Goal: Information Seeking & Learning: Learn about a topic

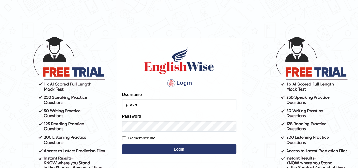
type input "pravapoudel"
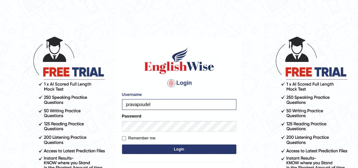
click at [147, 148] on button "Login" at bounding box center [179, 150] width 114 height 10
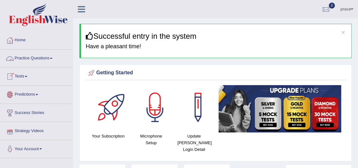
click at [43, 60] on link "Practice Questions" at bounding box center [36, 58] width 72 height 16
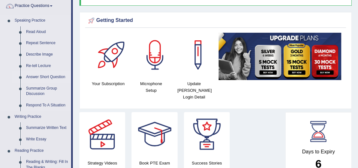
scroll to position [57, 0]
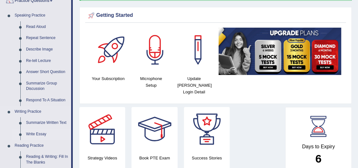
click at [39, 134] on link "Write Essay" at bounding box center [47, 134] width 48 height 11
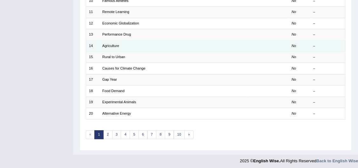
scroll to position [198, 0]
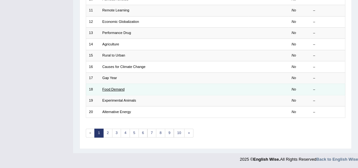
click at [112, 90] on link "Food Demand" at bounding box center [113, 89] width 22 height 4
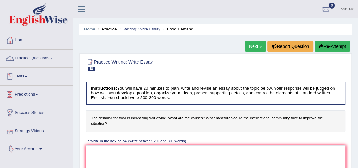
click at [40, 60] on link "Practice Questions" at bounding box center [36, 58] width 72 height 16
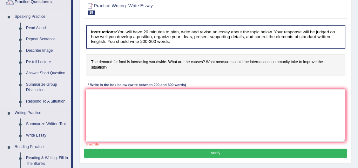
scroll to position [57, 0]
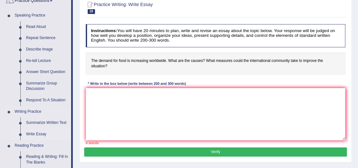
click at [37, 135] on link "Write Essay" at bounding box center [47, 134] width 48 height 11
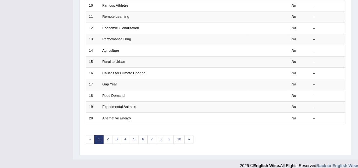
scroll to position [198, 0]
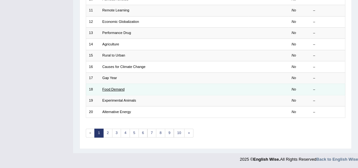
click at [105, 87] on link "Food Demand" at bounding box center [113, 89] width 22 height 4
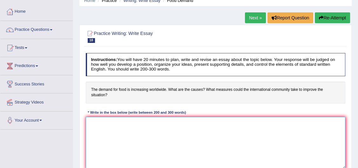
click at [126, 133] on textarea at bounding box center [216, 143] width 260 height 52
type textarea "i"
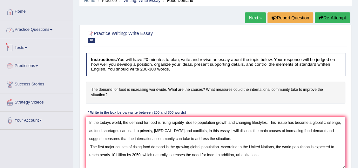
type textarea "In the todays world, the demand for food is rising rapidity due to population g…"
click at [44, 30] on link "Practice Questions" at bounding box center [36, 29] width 72 height 16
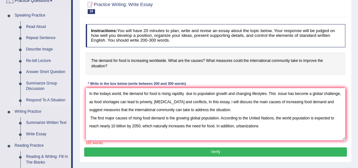
scroll to position [86, 0]
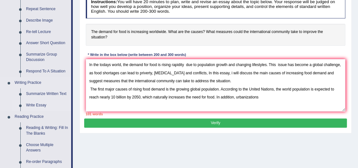
click at [40, 106] on link "Write Essay" at bounding box center [47, 105] width 48 height 11
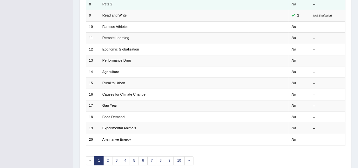
scroll to position [173, 0]
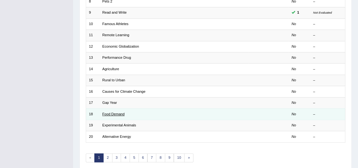
click at [114, 112] on link "Food Demand" at bounding box center [113, 114] width 22 height 4
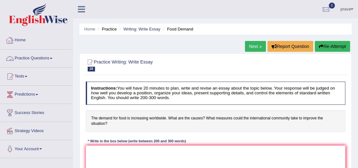
click at [30, 58] on link "Practice Questions" at bounding box center [36, 58] width 72 height 16
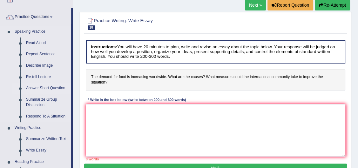
scroll to position [57, 0]
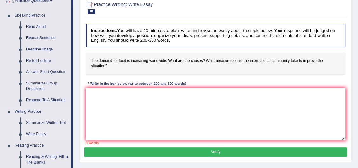
click at [40, 136] on link "Write Essay" at bounding box center [47, 134] width 48 height 11
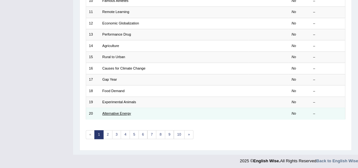
scroll to position [198, 0]
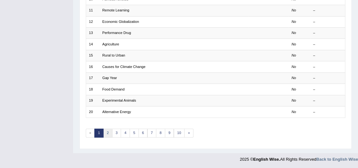
click at [108, 132] on link "2" at bounding box center [107, 133] width 9 height 9
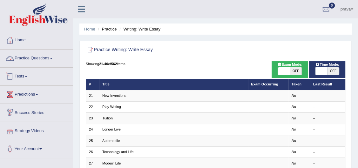
click at [35, 57] on link "Practice Questions" at bounding box center [36, 58] width 72 height 16
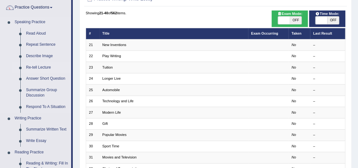
scroll to position [57, 0]
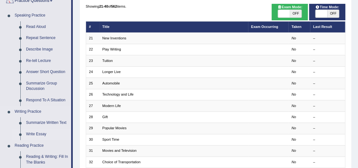
click at [37, 136] on link "Write Essay" at bounding box center [47, 134] width 48 height 11
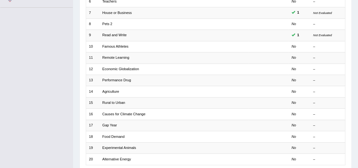
scroll to position [140, 0]
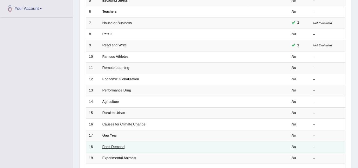
click at [113, 148] on link "Food Demand" at bounding box center [113, 147] width 22 height 4
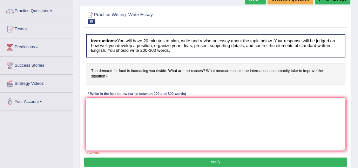
scroll to position [57, 0]
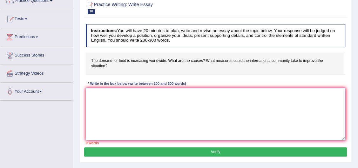
click at [101, 97] on textarea at bounding box center [216, 114] width 260 height 52
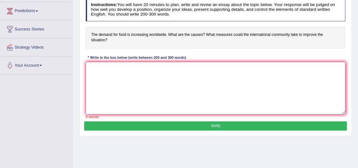
scroll to position [86, 0]
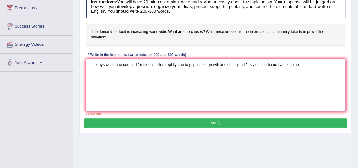
click at [104, 65] on textarea "In todays world, the demand for food is rising repidly due to population growth…" at bounding box center [216, 85] width 260 height 52
click at [305, 64] on textarea "In [DATE] is world, the demand for food is rising repidly due to population gro…" at bounding box center [216, 85] width 260 height 52
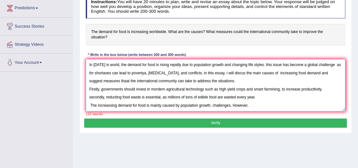
click at [232, 105] on textarea "In [DATE] is world, the demand for food is rising repidly due to population gro…" at bounding box center [216, 85] width 260 height 52
click at [248, 108] on textarea "In [DATE] is world, the demand for food is rising repidly due to population gro…" at bounding box center [216, 85] width 260 height 52
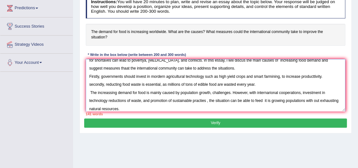
scroll to position [24, 0]
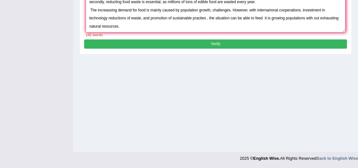
type textarea "In [DATE] is world, the demand for food is rising repidly due to population gro…"
click at [203, 44] on button "Verify" at bounding box center [215, 43] width 262 height 9
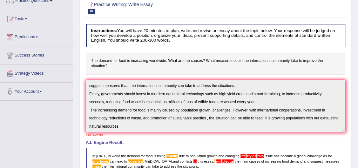
scroll to position [0, 0]
